Goal: Information Seeking & Learning: Learn about a topic

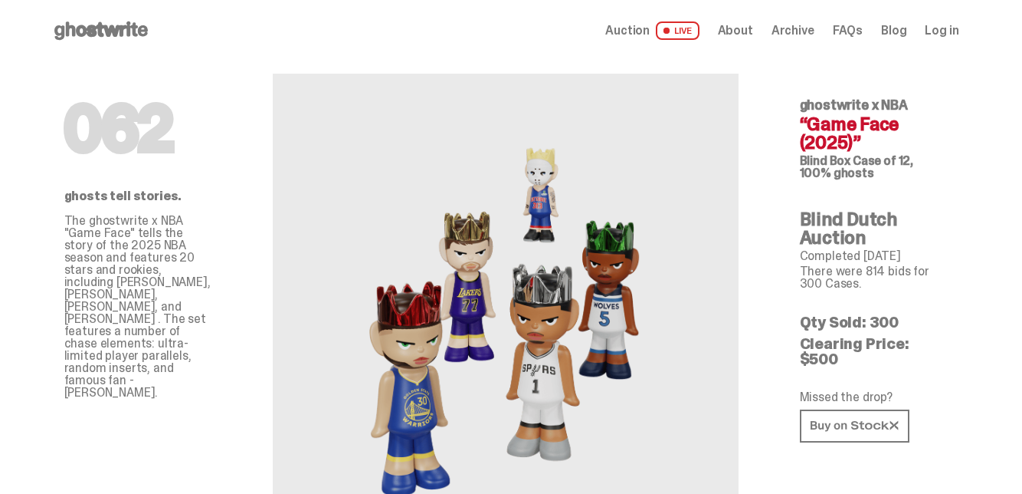
click at [103, 30] on use at bounding box center [101, 30] width 94 height 18
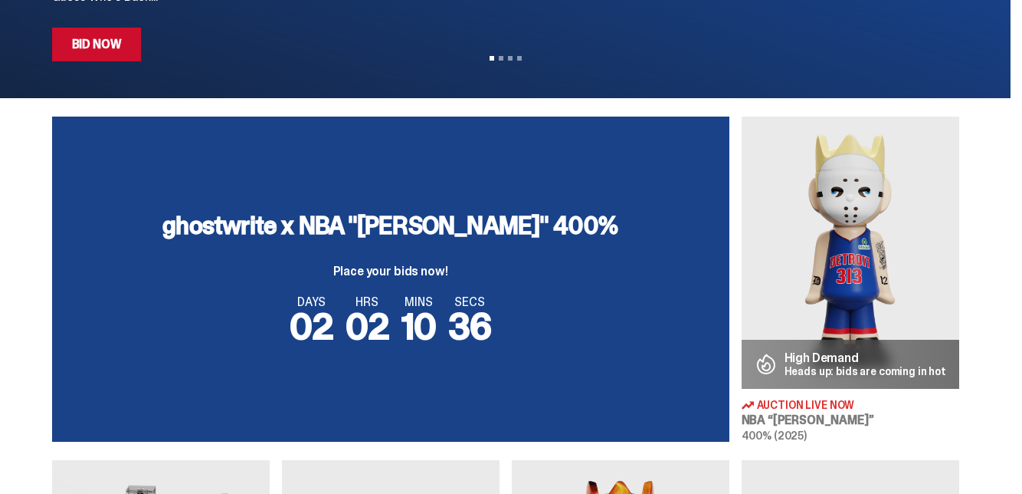
scroll to position [455, 0]
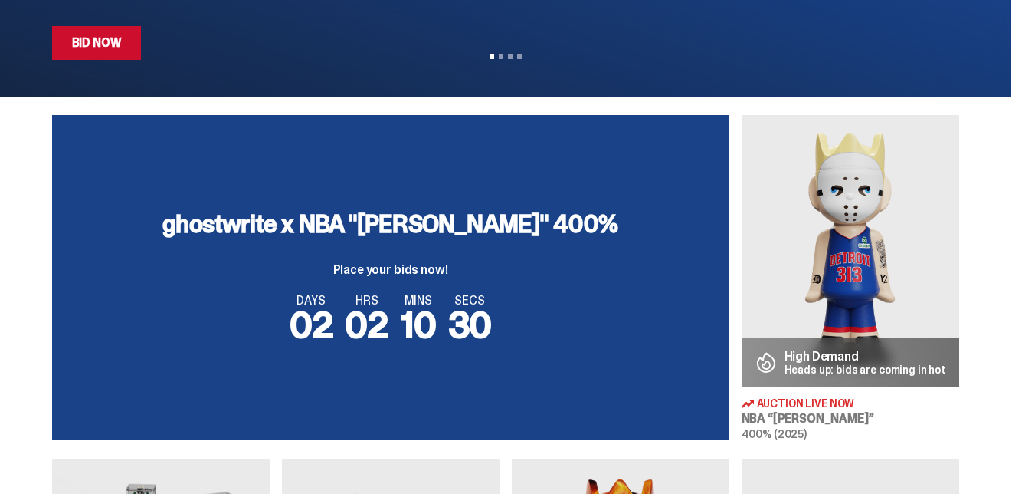
click at [99, 37] on link "Bid Now" at bounding box center [97, 43] width 90 height 34
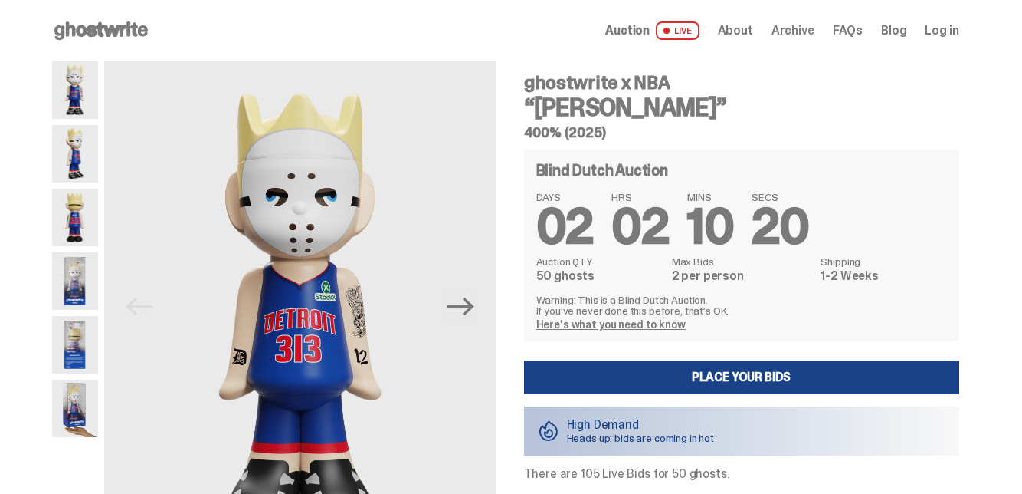
click at [469, 307] on icon "Next" at bounding box center [461, 306] width 27 height 18
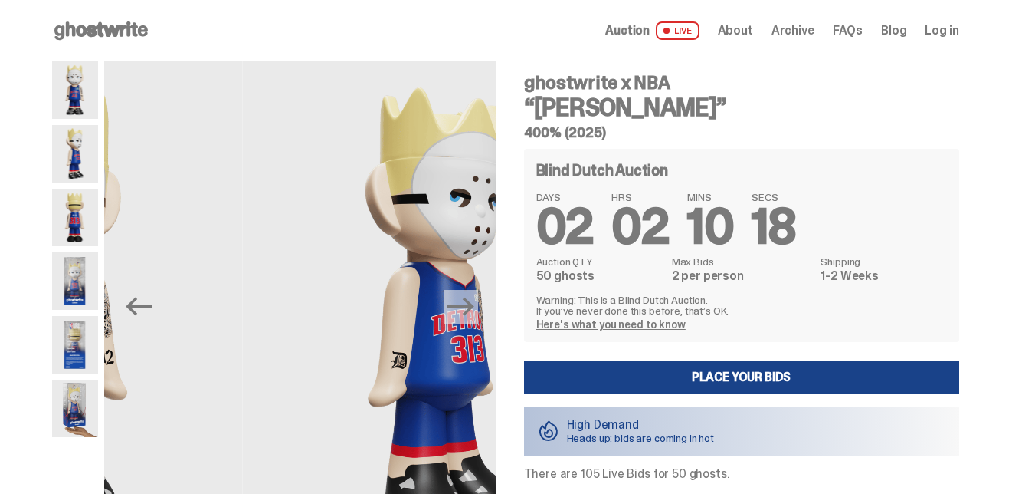
click at [468, 307] on icon "Next" at bounding box center [461, 306] width 27 height 18
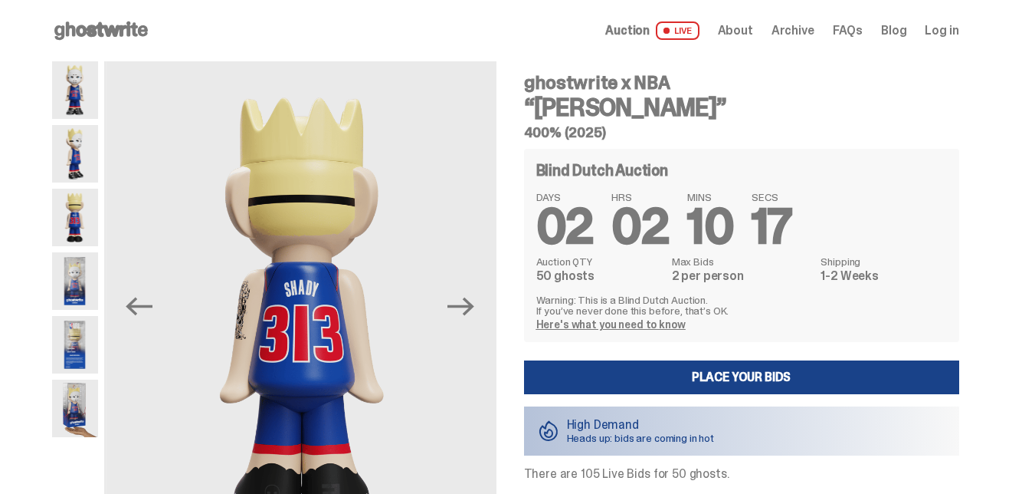
click at [472, 301] on icon "Next" at bounding box center [461, 306] width 27 height 18
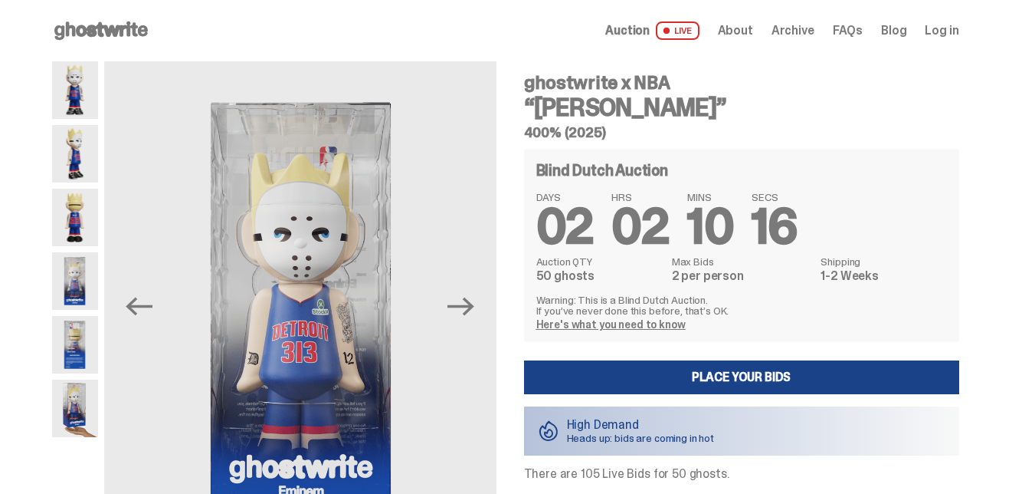
click at [474, 308] on icon "Next" at bounding box center [461, 306] width 27 height 18
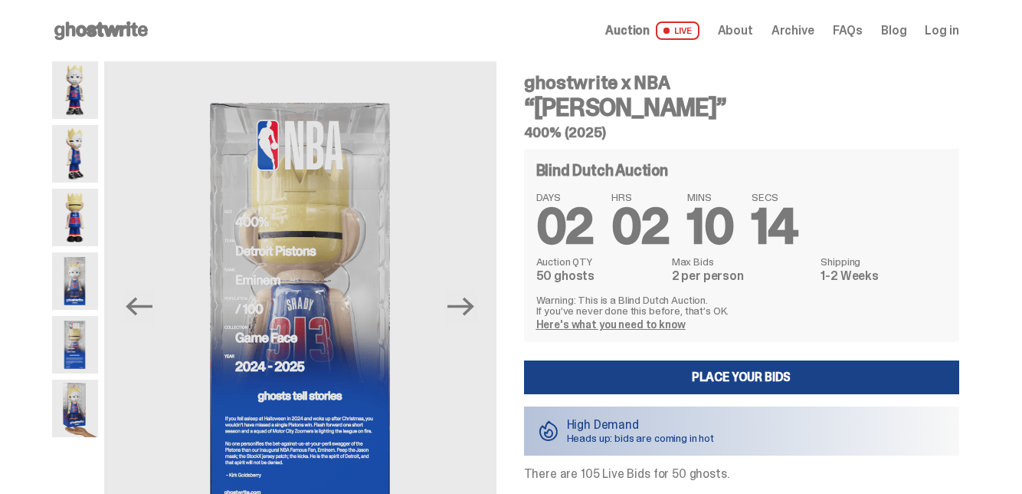
click at [464, 311] on icon "Next" at bounding box center [461, 306] width 27 height 27
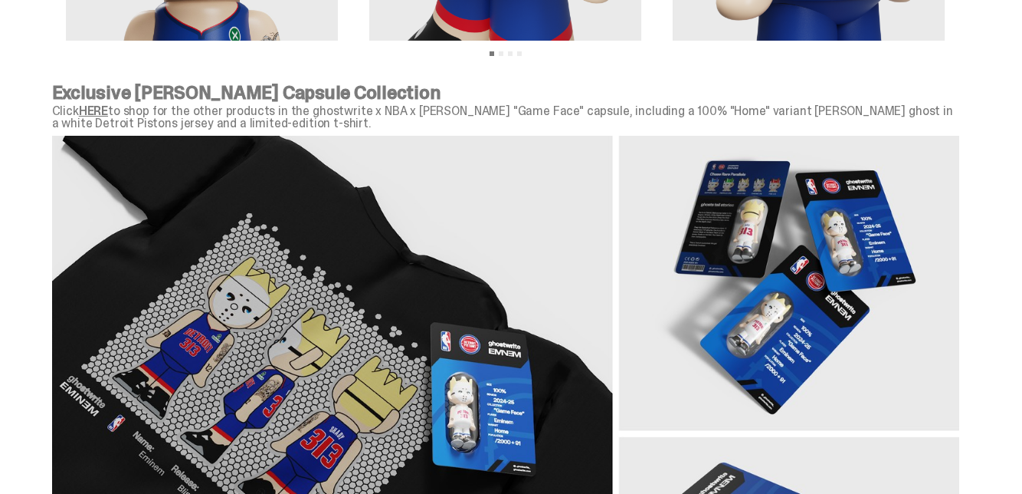
scroll to position [1797, 0]
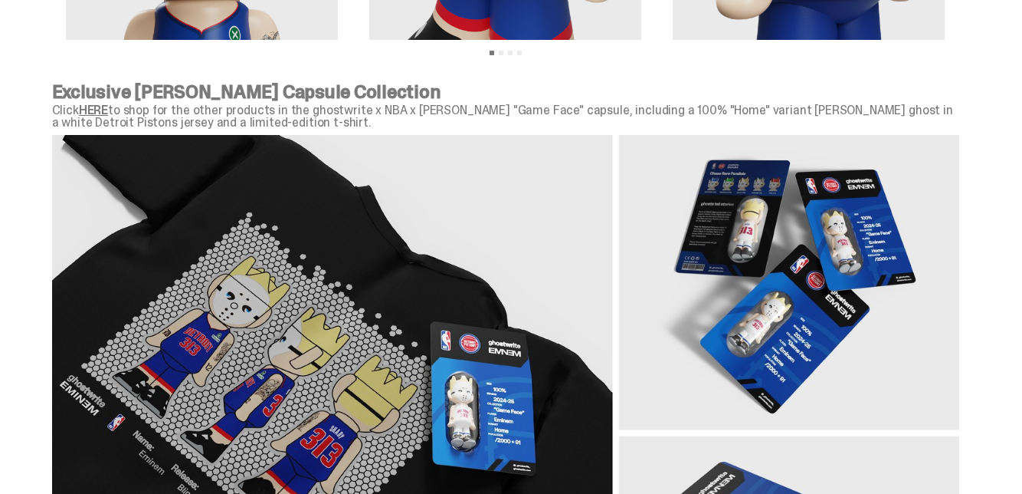
click at [102, 112] on link "HERE" at bounding box center [93, 110] width 29 height 16
